Goal: Transaction & Acquisition: Purchase product/service

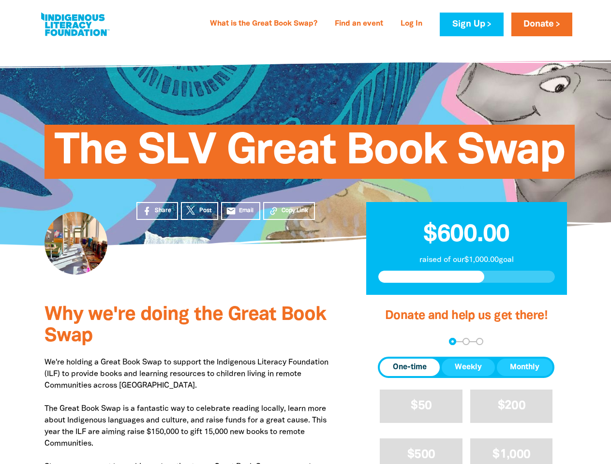
click at [305, 232] on div "The SLV Great Book Swap" at bounding box center [305, 145] width 580 height 202
click at [289, 211] on span "Copy Link" at bounding box center [294, 211] width 27 height 9
click at [391, 342] on div "arrow_back Back Step 1 Step 2 Step 3" at bounding box center [466, 341] width 177 height 7
click at [452, 341] on div "Navigate to step 1 of 3 to enter your donation amount" at bounding box center [452, 341] width 2 height 2
click at [410, 368] on span "One-time" at bounding box center [410, 368] width 34 height 12
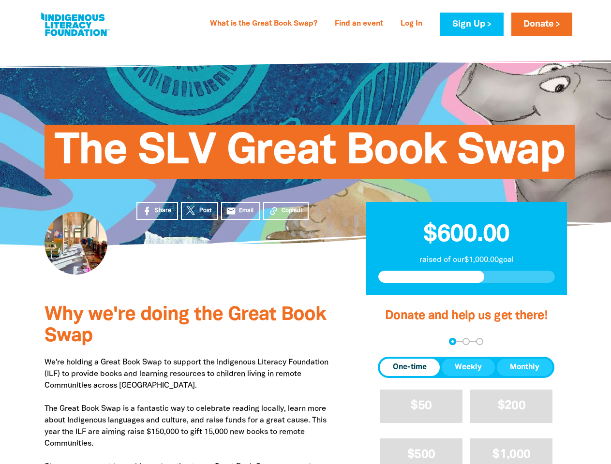
click at [468, 368] on span "Weekly" at bounding box center [468, 368] width 27 height 12
click at [524, 368] on span "Monthly" at bounding box center [525, 368] width 30 height 12
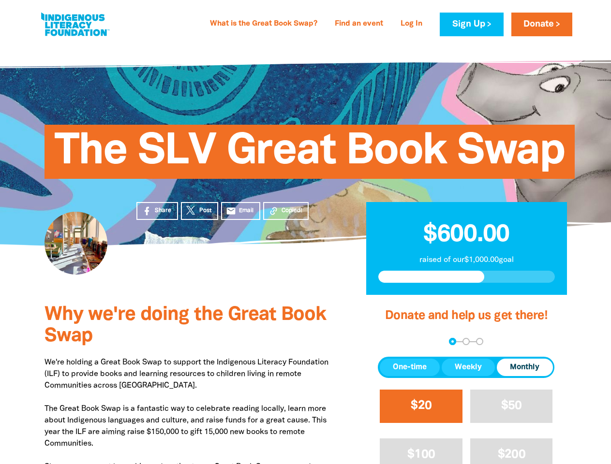
click at [421, 406] on span "$20" at bounding box center [421, 405] width 21 height 11
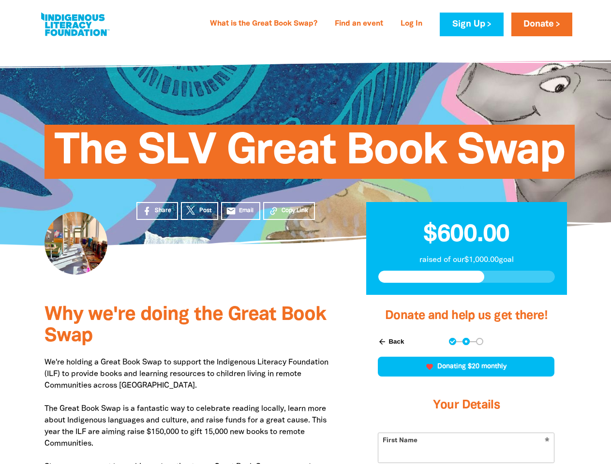
scroll to position [211, 0]
